Goal: Use online tool/utility: Utilize a website feature to perform a specific function

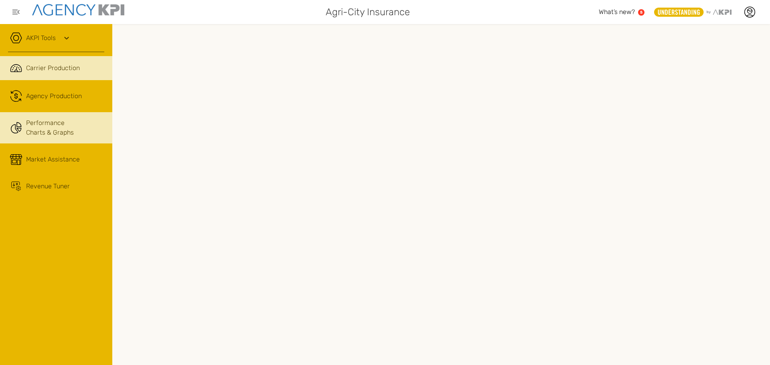
click at [30, 131] on link "Performance Charts & Graphs" at bounding box center [56, 127] width 112 height 31
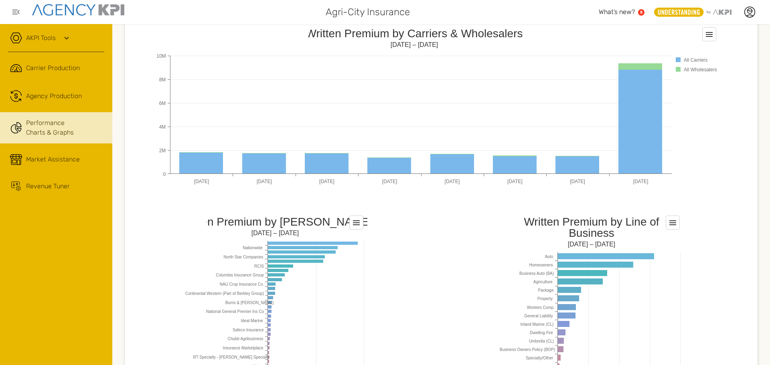
scroll to position [521, 0]
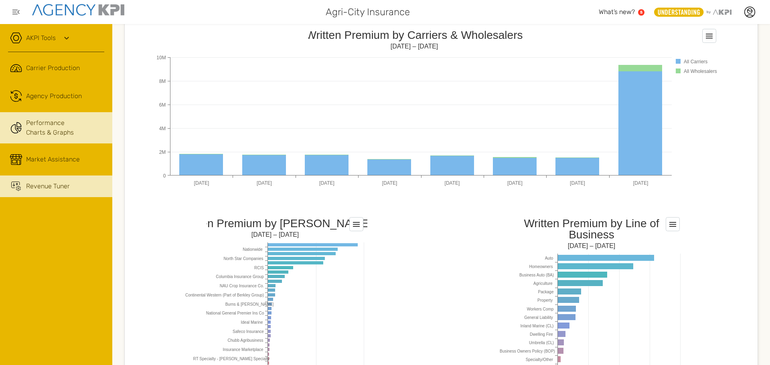
click at [37, 185] on span "Revenue Tuner" at bounding box center [48, 187] width 44 height 10
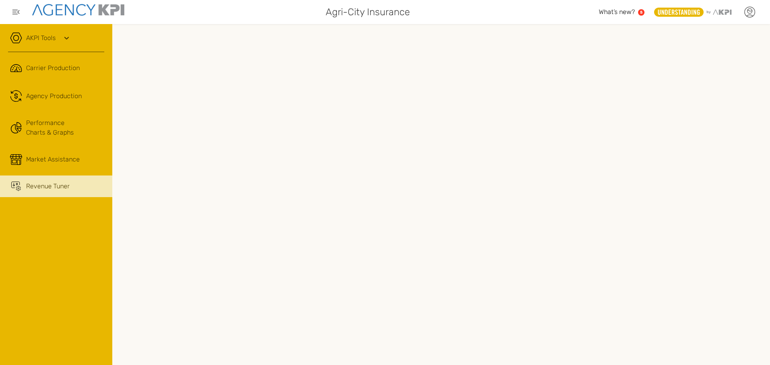
click at [747, 9] on icon at bounding box center [750, 12] width 12 height 12
click at [703, 78] on li "Log Out" at bounding box center [716, 83] width 89 height 21
